Goal: Find contact information: Find contact information

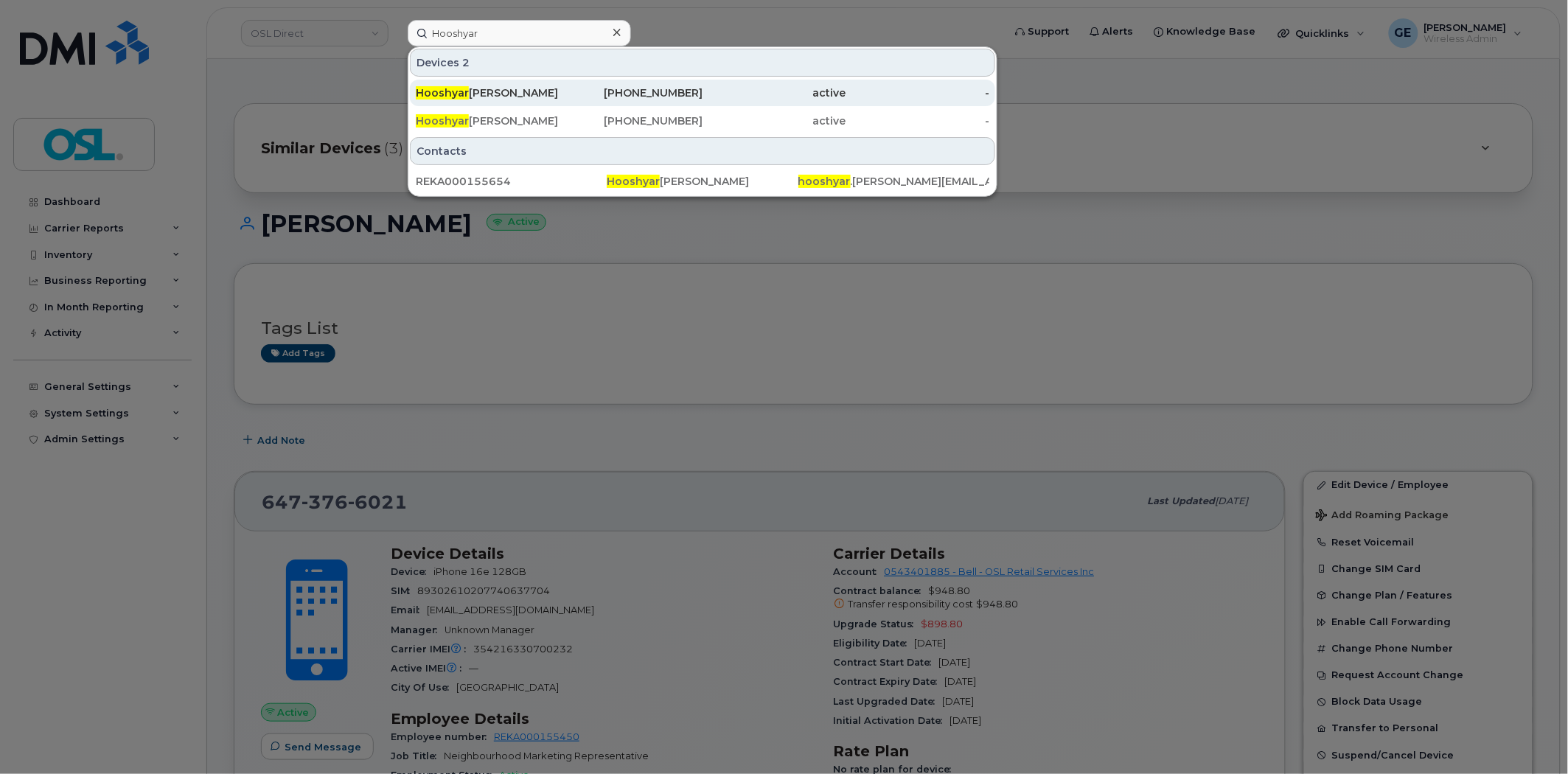
type input "Hooshyar"
click at [524, 97] on div "[PERSON_NAME]" at bounding box center [487, 93] width 144 height 15
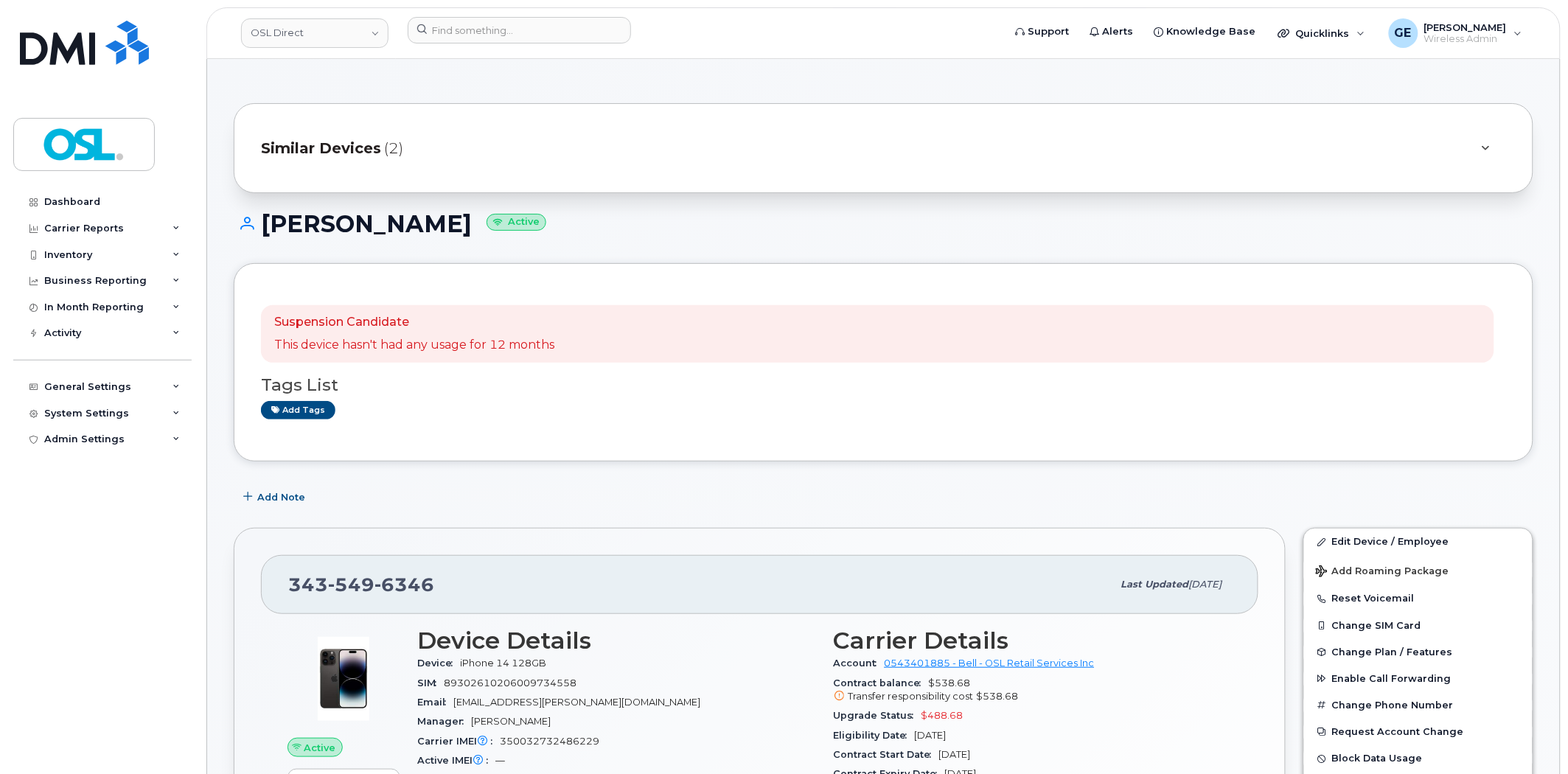
click at [386, 156] on span "(2)" at bounding box center [393, 149] width 19 height 22
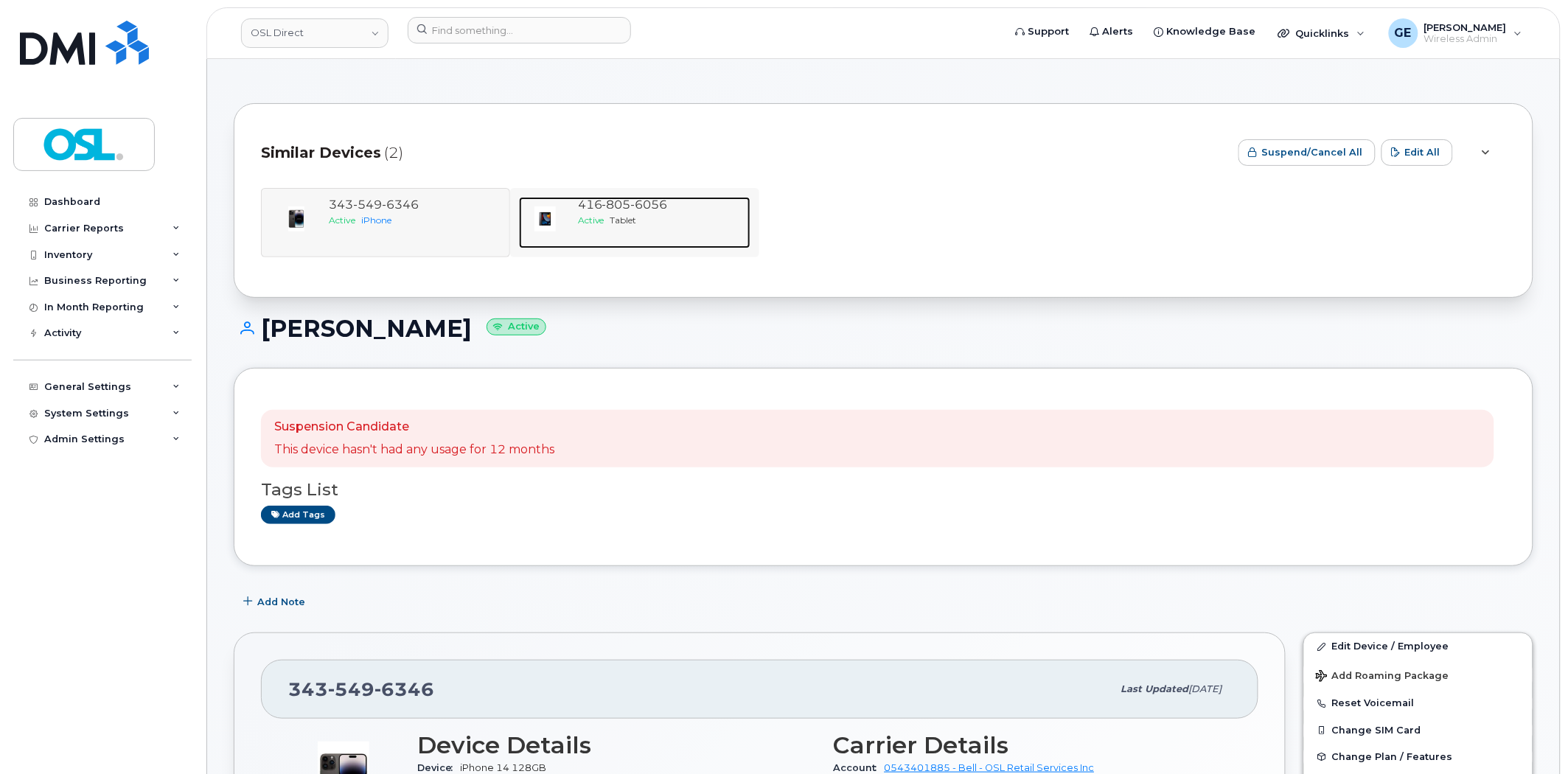
click at [594, 212] on span "416 805 6056" at bounding box center [622, 205] width 90 height 14
